Goal: Information Seeking & Learning: Learn about a topic

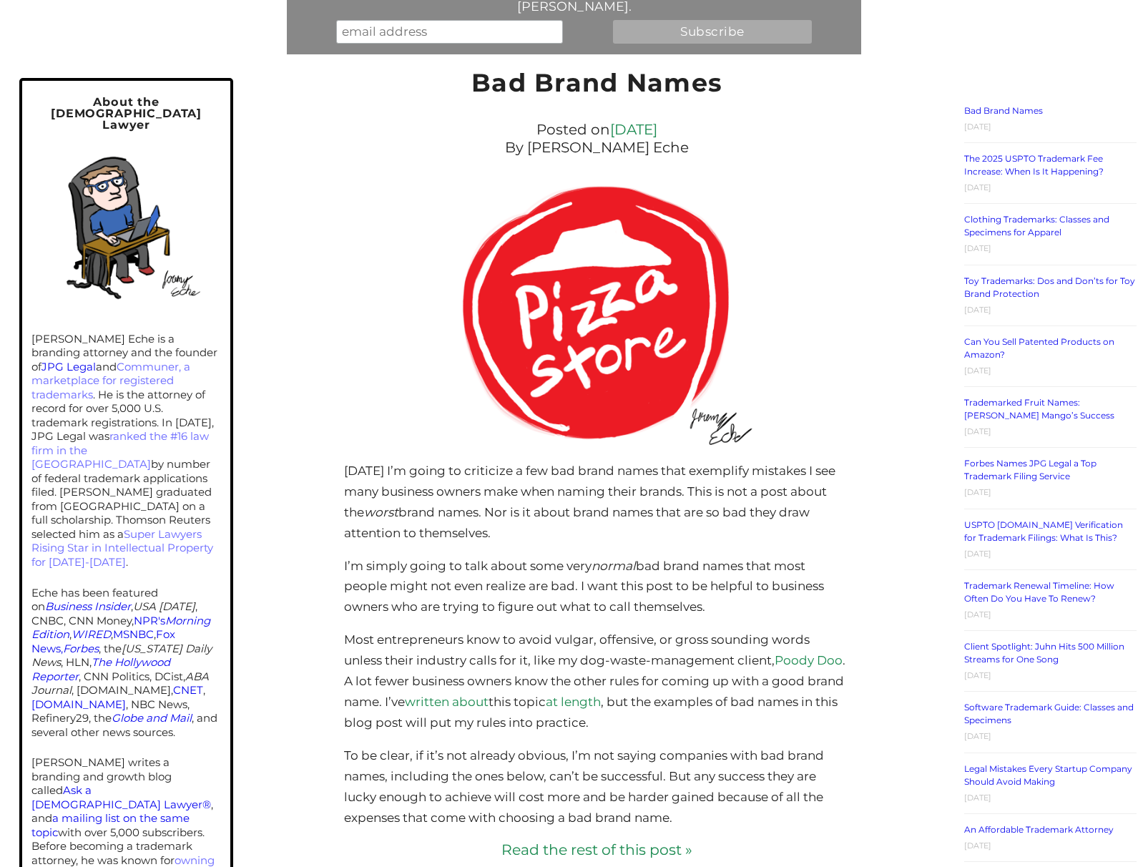
scroll to position [222, 0]
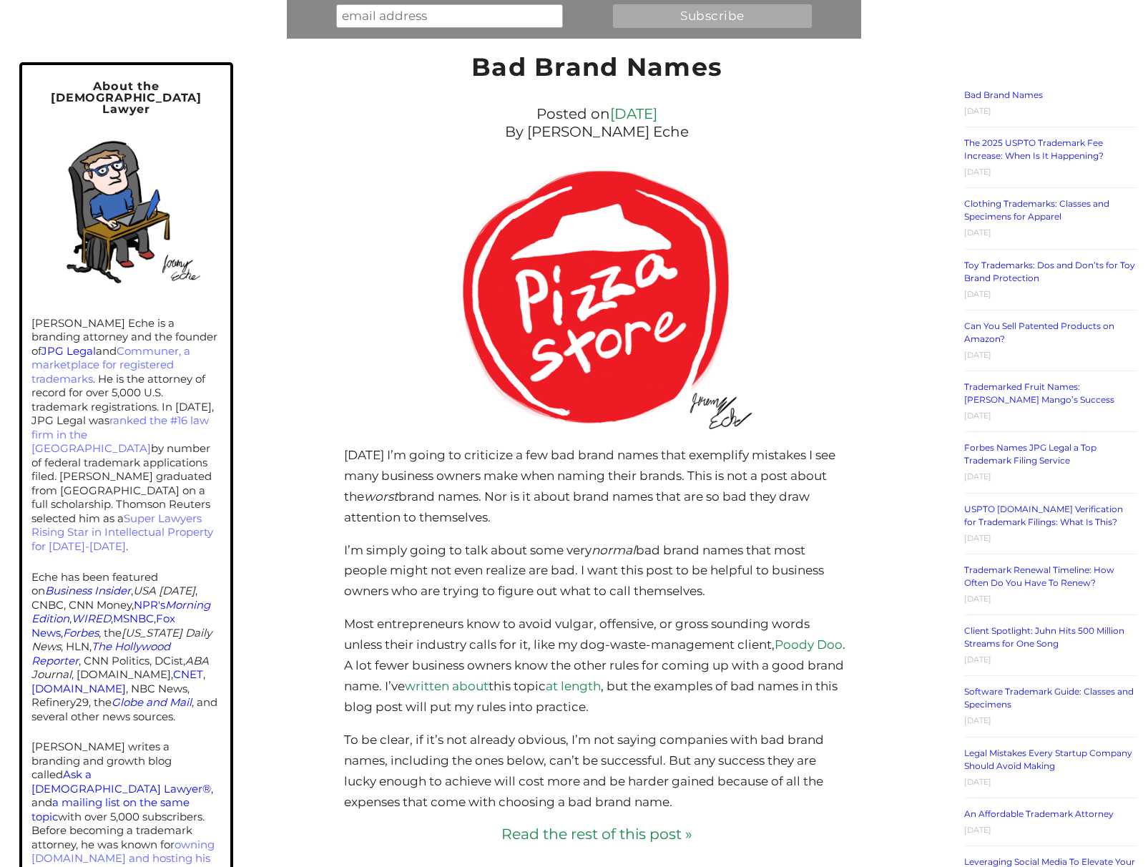
click at [994, 686] on link "Software Trademark Guide: Classes and Specimens" at bounding box center [1049, 698] width 170 height 24
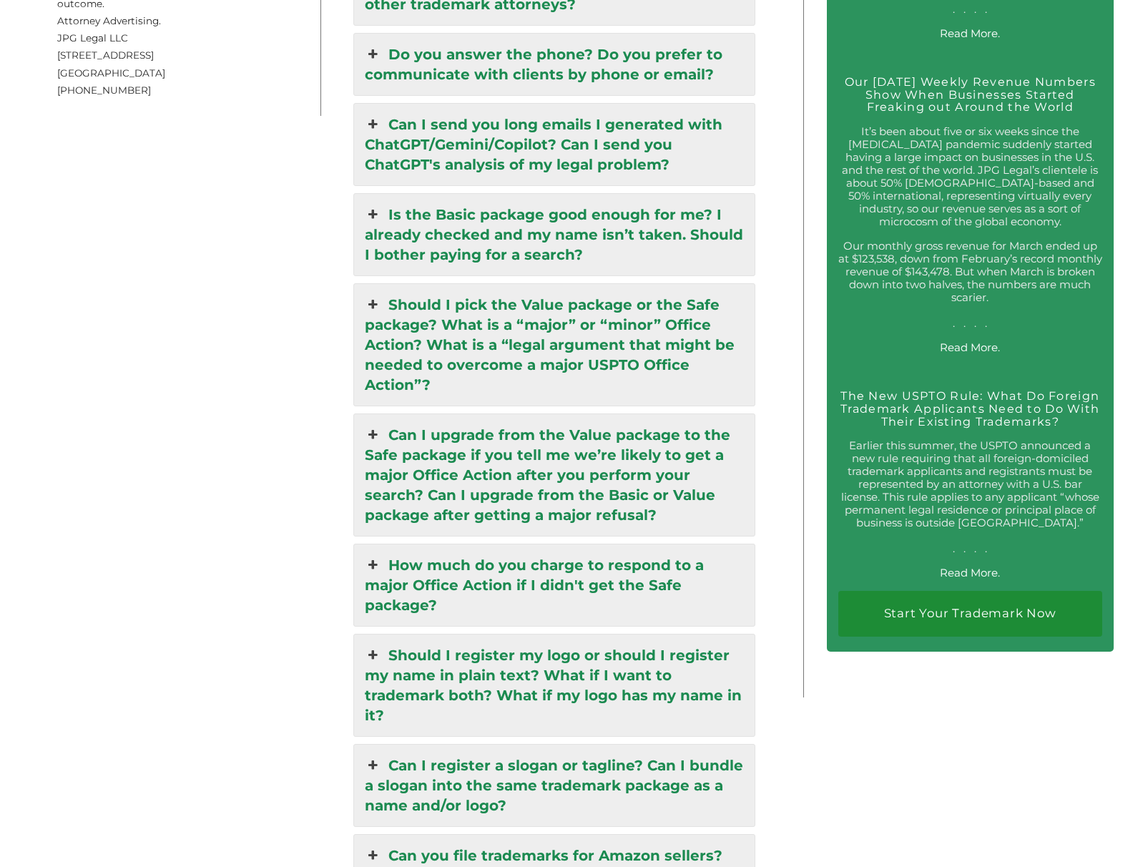
scroll to position [3089, 0]
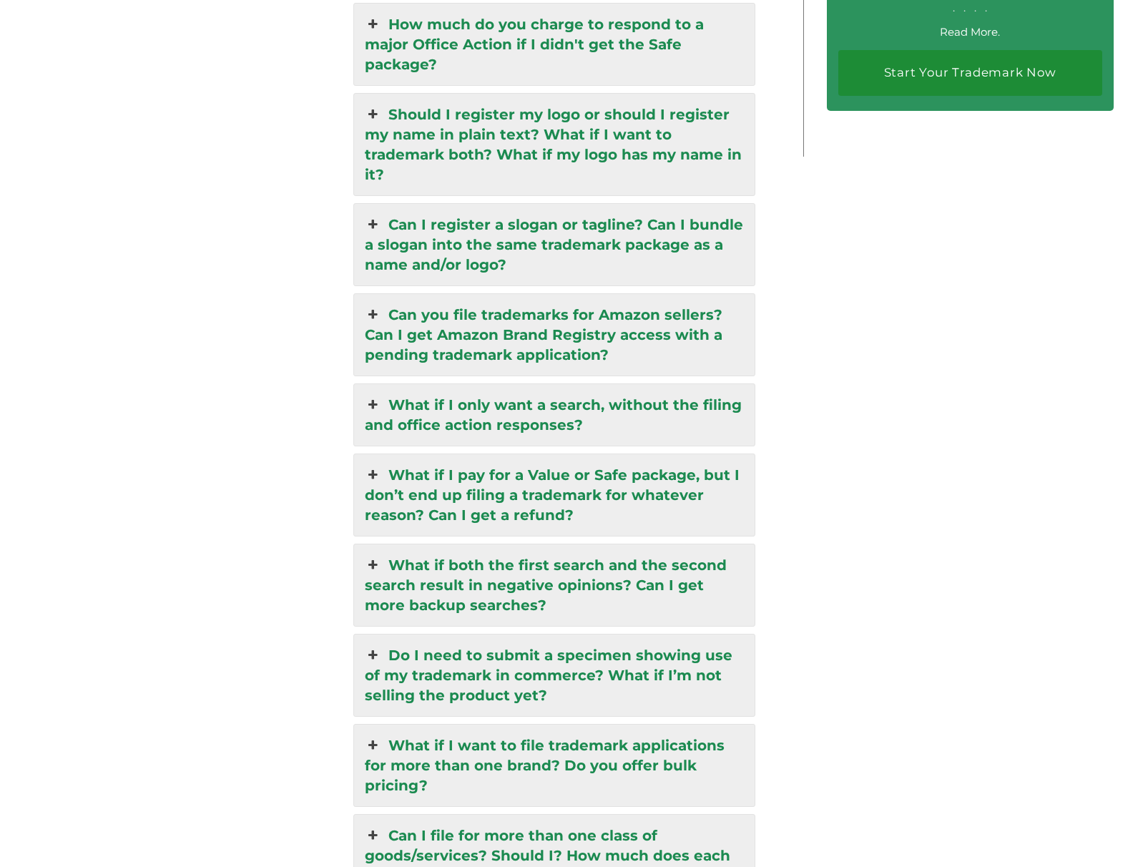
click at [630, 454] on link "What if I pay for a Value or Safe package, but I don’t end up filing a trademar…" at bounding box center [554, 495] width 401 height 82
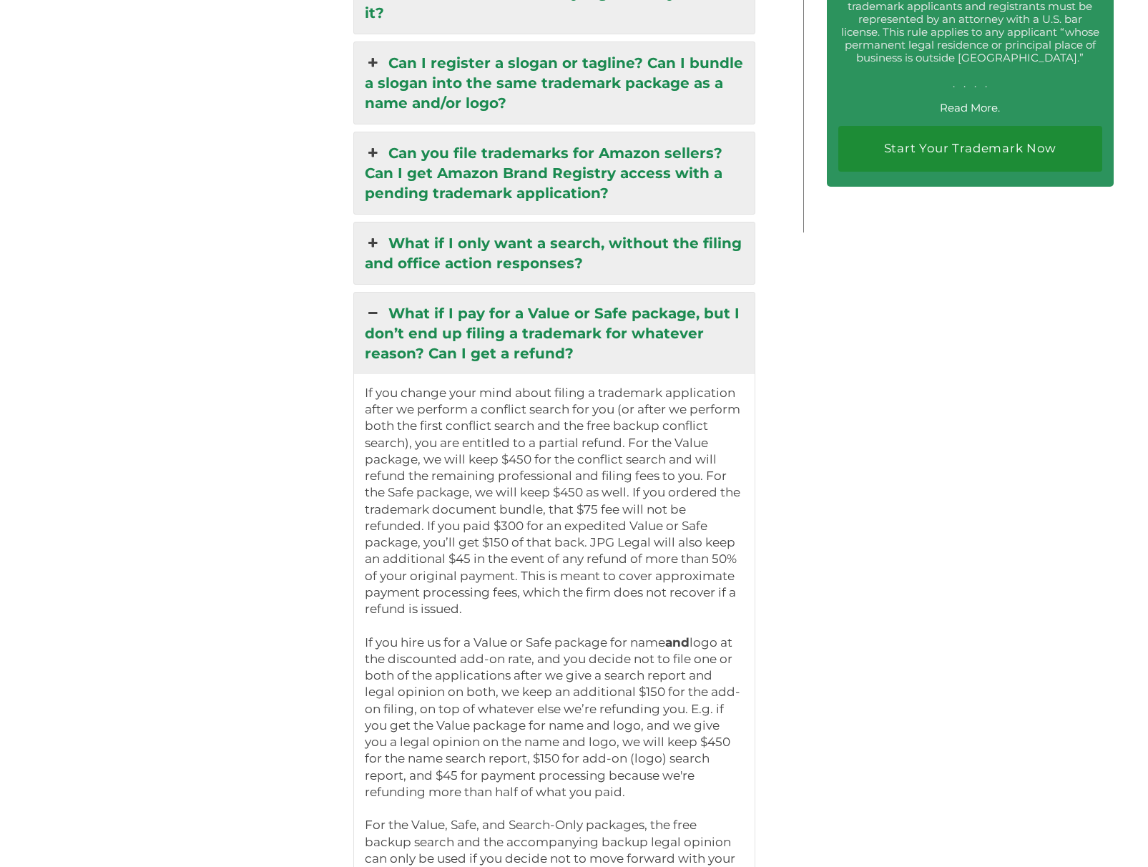
scroll to position [3099, 0]
